Goal: Task Accomplishment & Management: Use online tool/utility

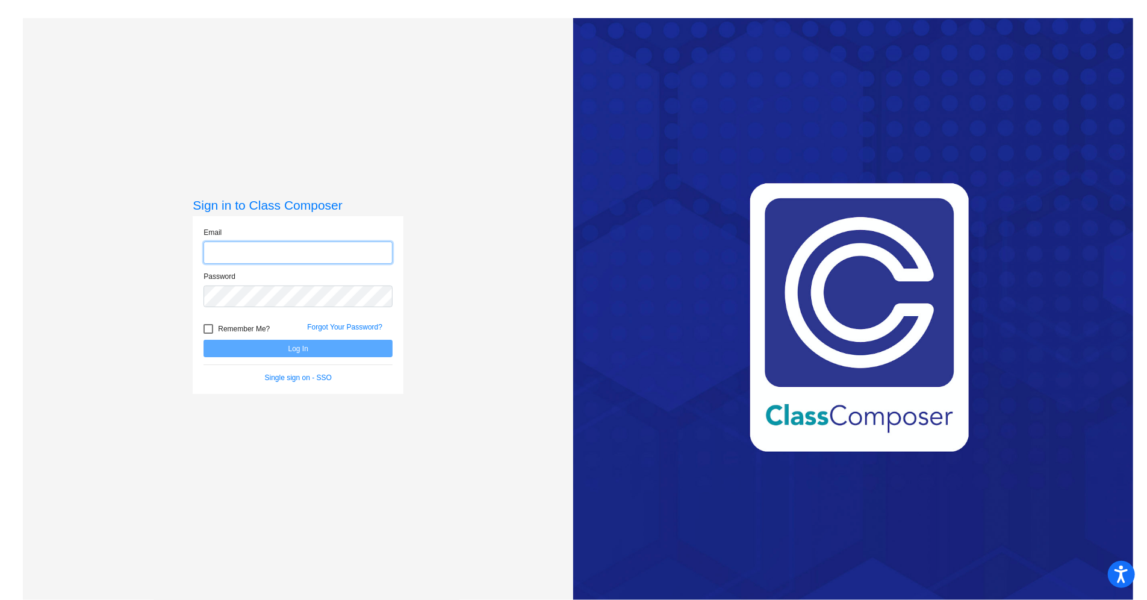
type input "[EMAIL_ADDRESS][DOMAIN_NAME]"
click at [290, 352] on button "Log In" at bounding box center [297, 347] width 189 height 17
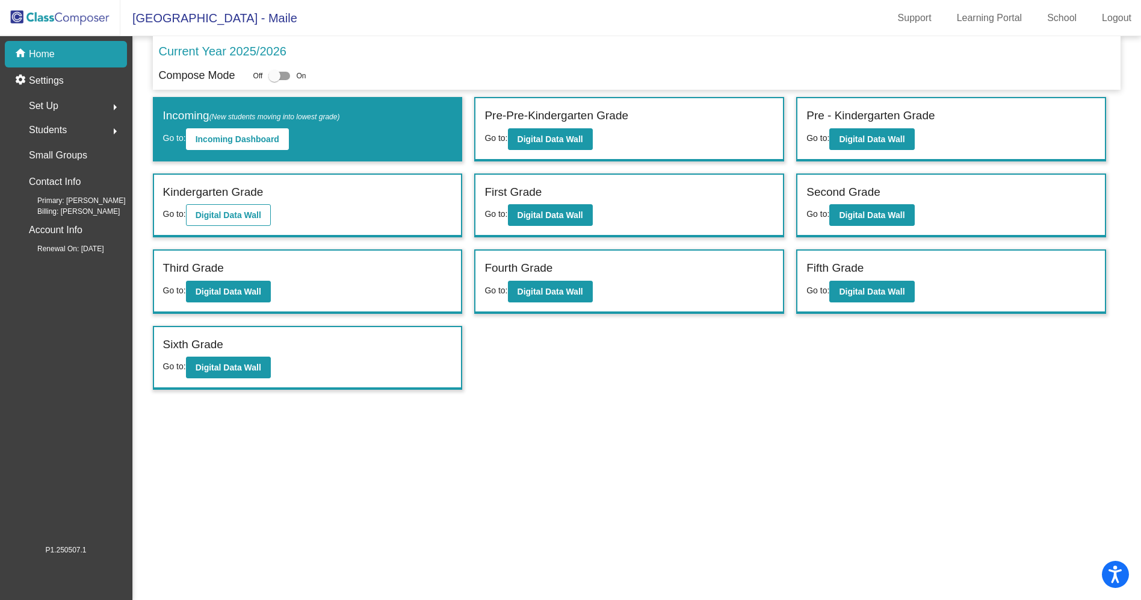
click at [240, 215] on b "Digital Data Wall" at bounding box center [229, 215] width 66 height 10
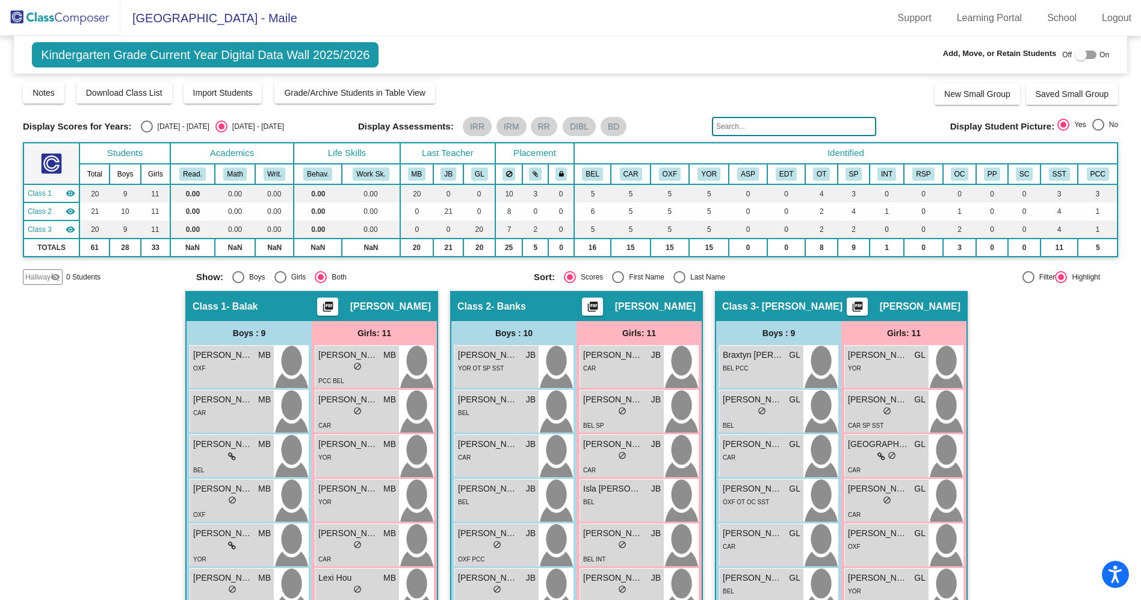
click at [680, 274] on div "Select an option" at bounding box center [680, 277] width 12 height 12
click at [680, 283] on input "Last Name" at bounding box center [679, 283] width 1 height 1
radio input "true"
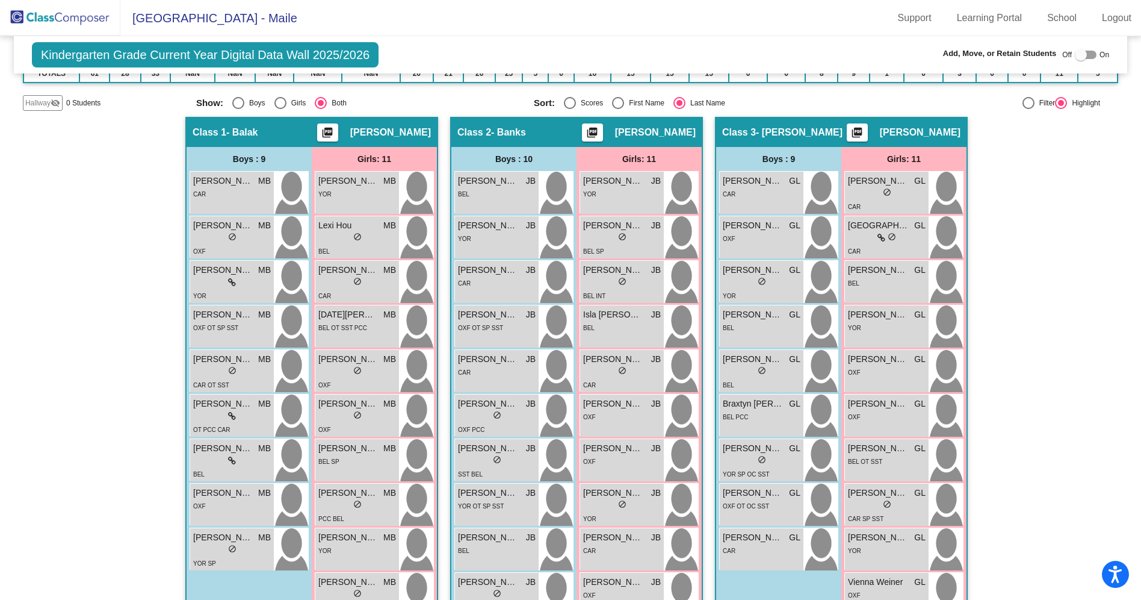
scroll to position [175, 0]
